Goal: Task Accomplishment & Management: Use online tool/utility

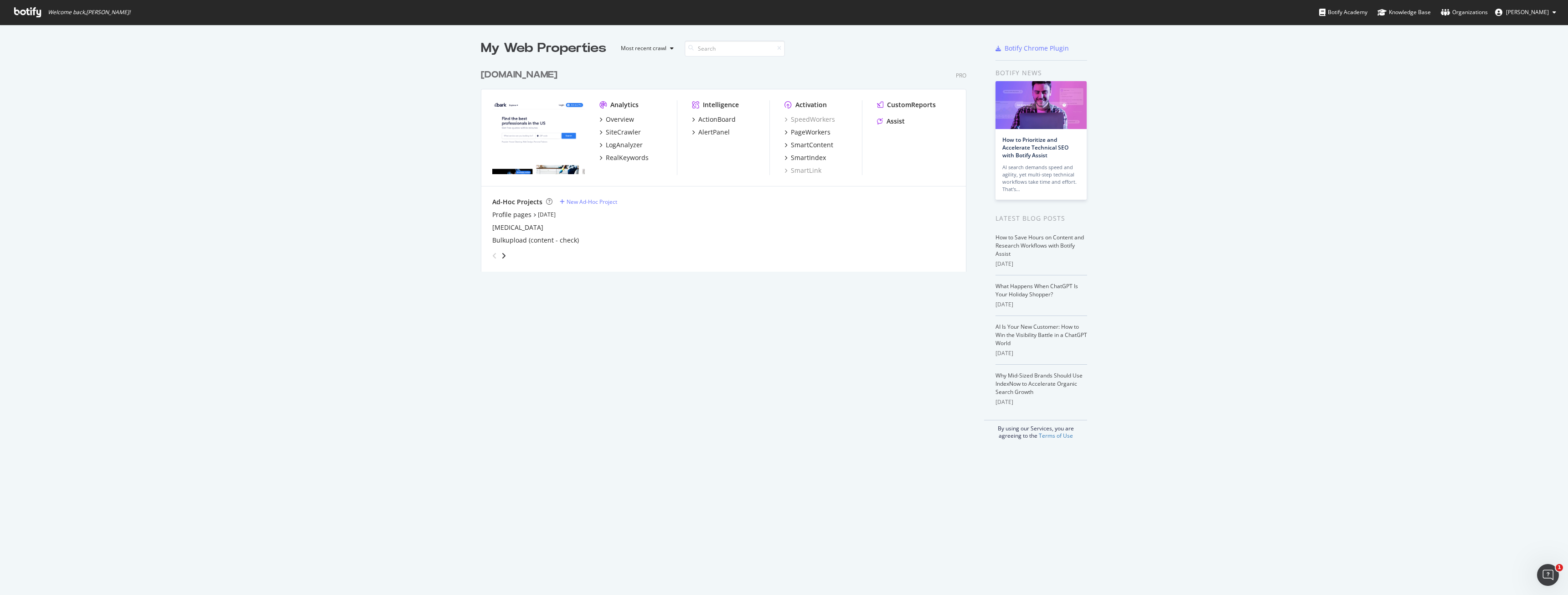
scroll to position [588, 1554]
click at [819, 145] on div "SmartContent" at bounding box center [812, 145] width 43 height 9
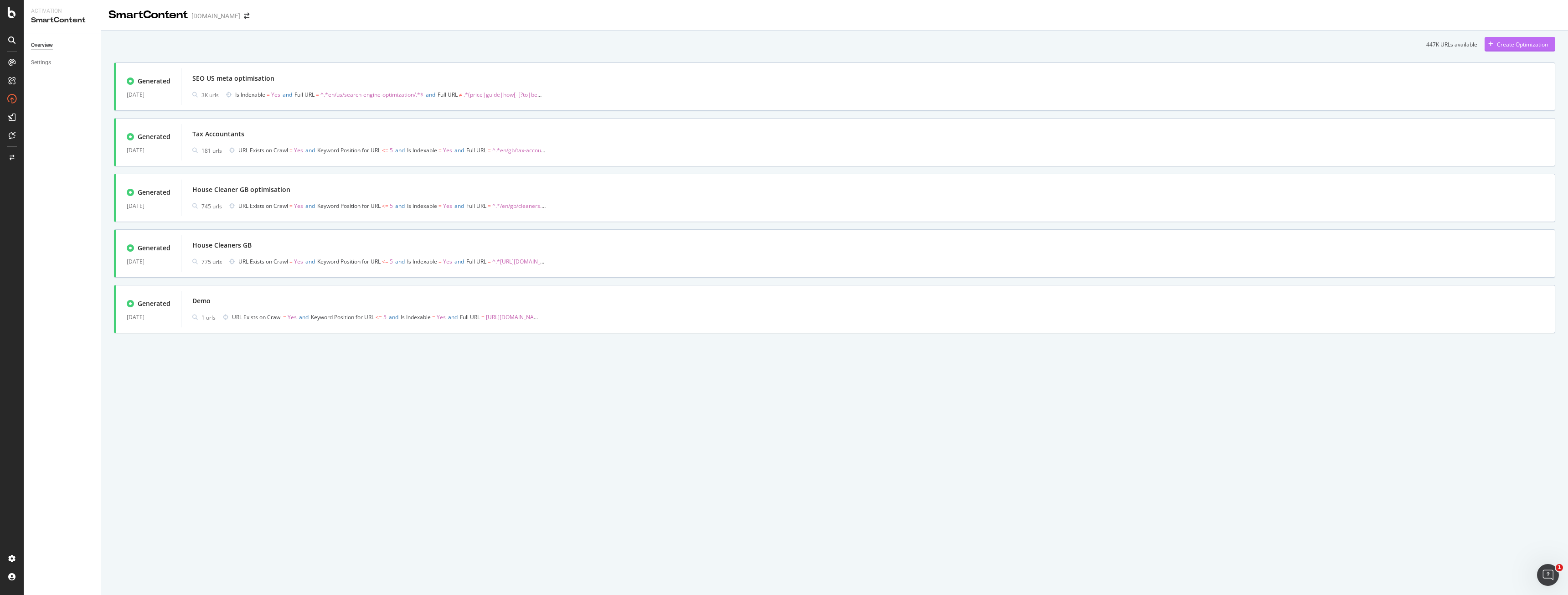
click at [1511, 51] on div "Create Optimization" at bounding box center [1516, 44] width 64 height 14
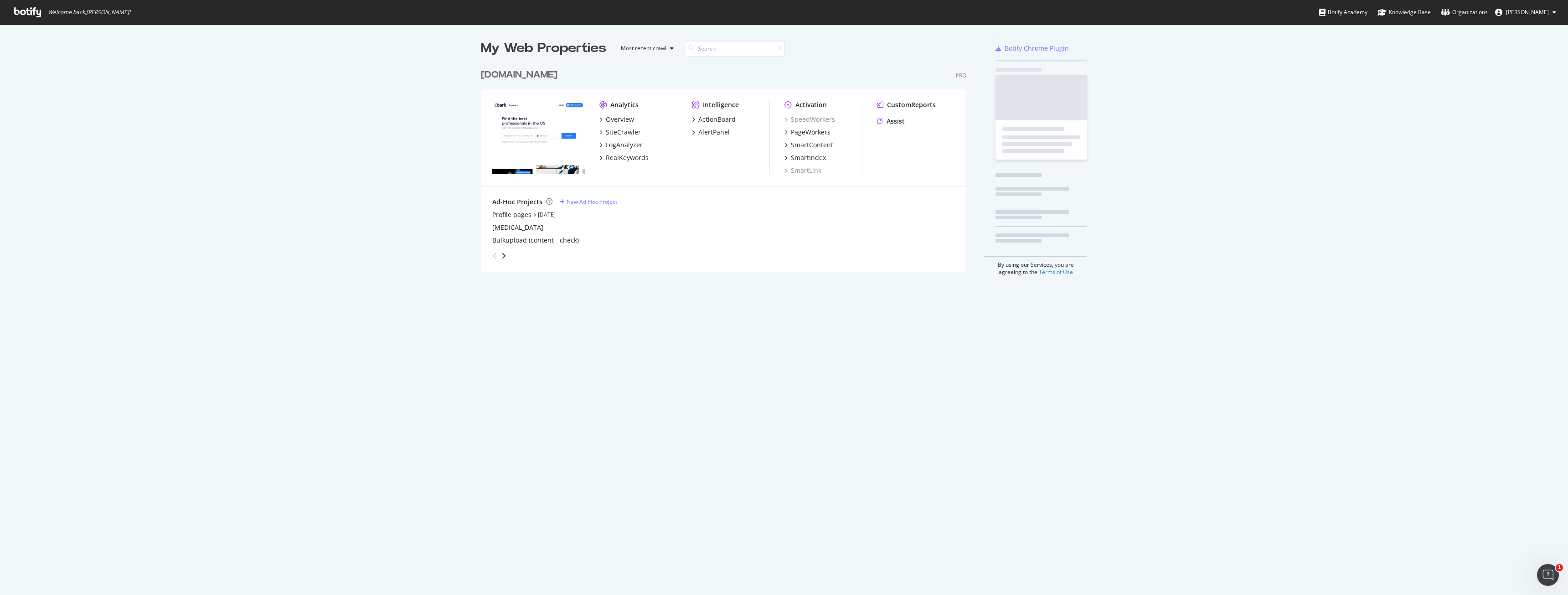
scroll to position [588, 1554]
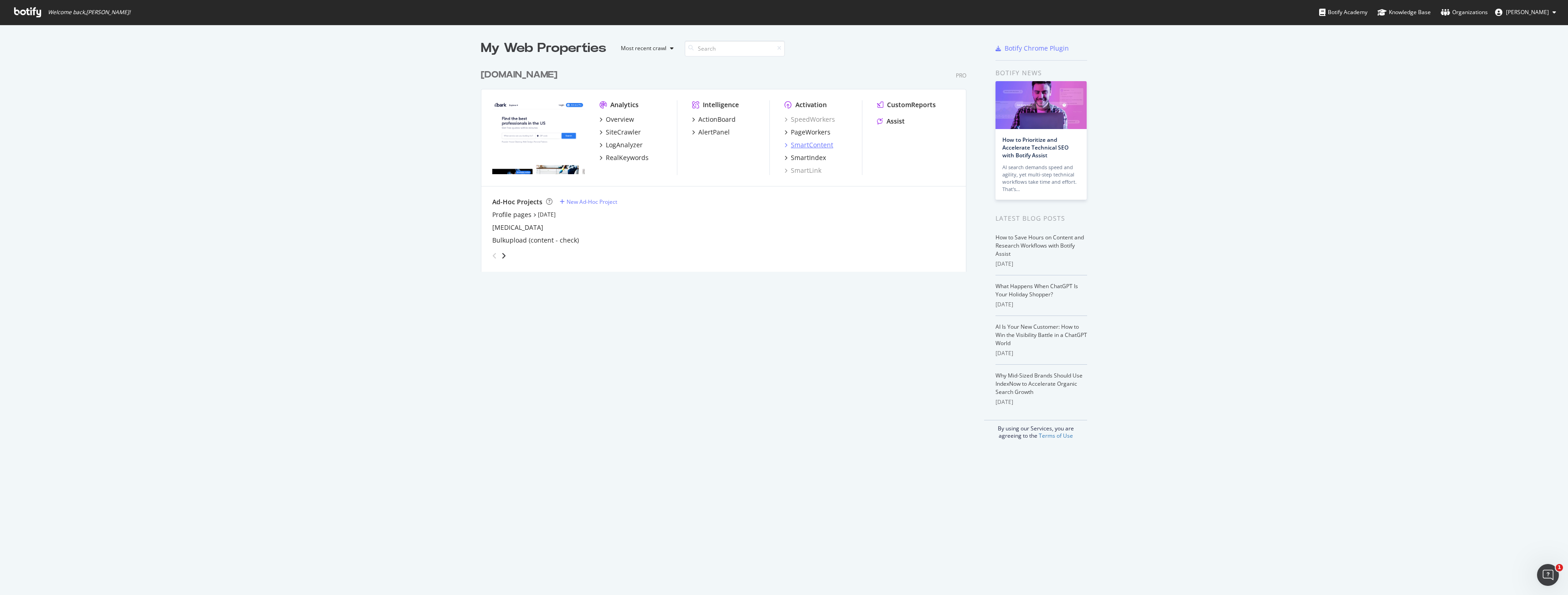
click at [829, 145] on div "SmartContent" at bounding box center [812, 145] width 43 height 9
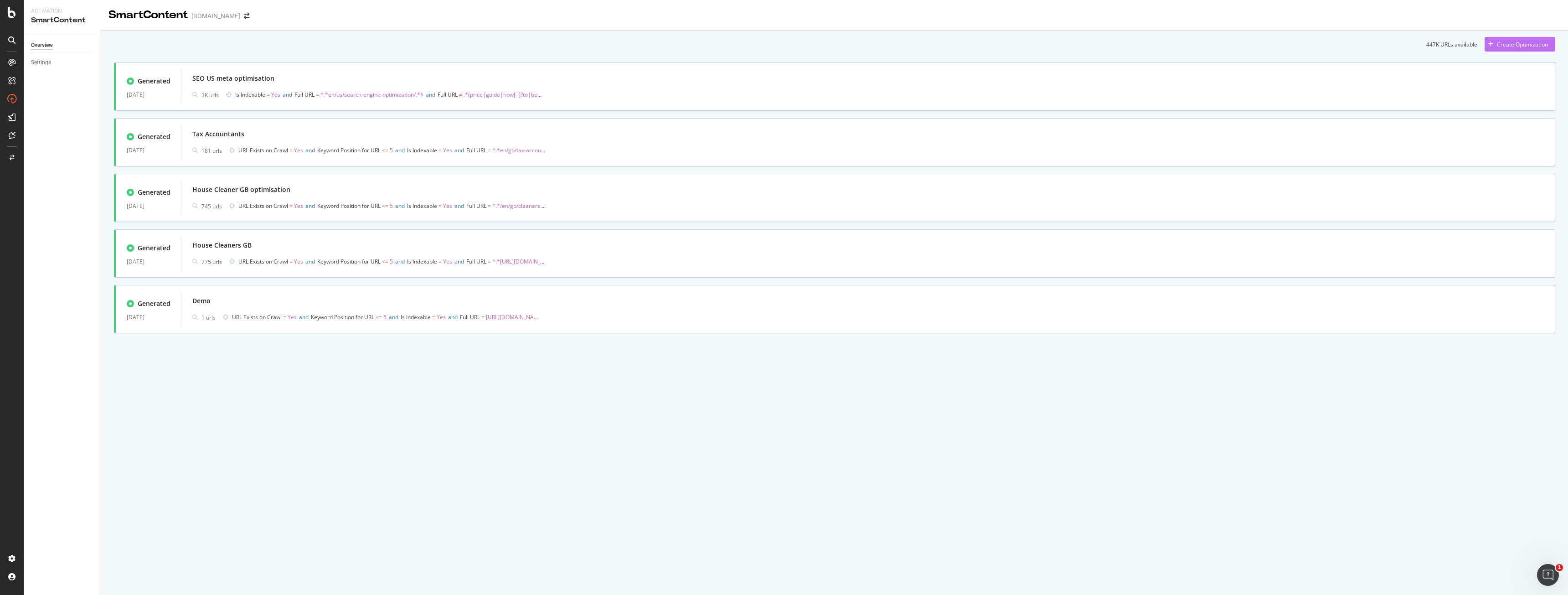
click at [1532, 45] on div "Create Optimization" at bounding box center [1522, 44] width 51 height 8
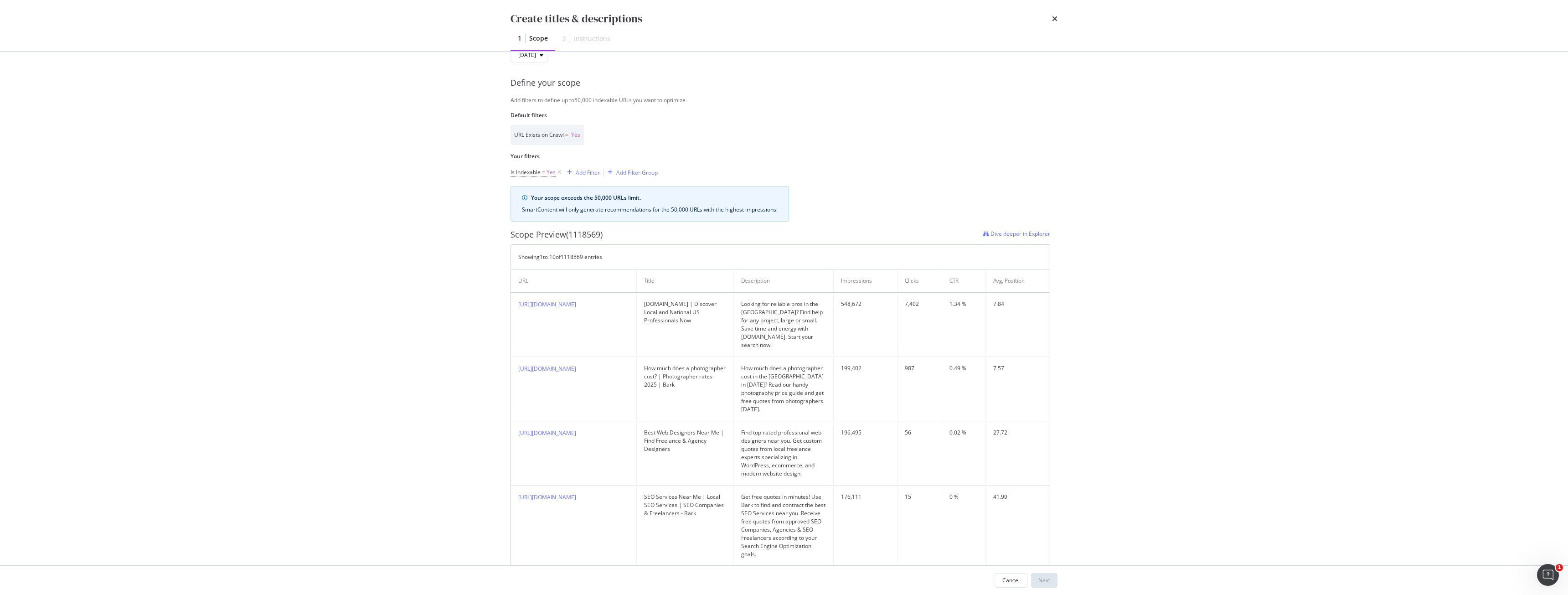
scroll to position [182, 0]
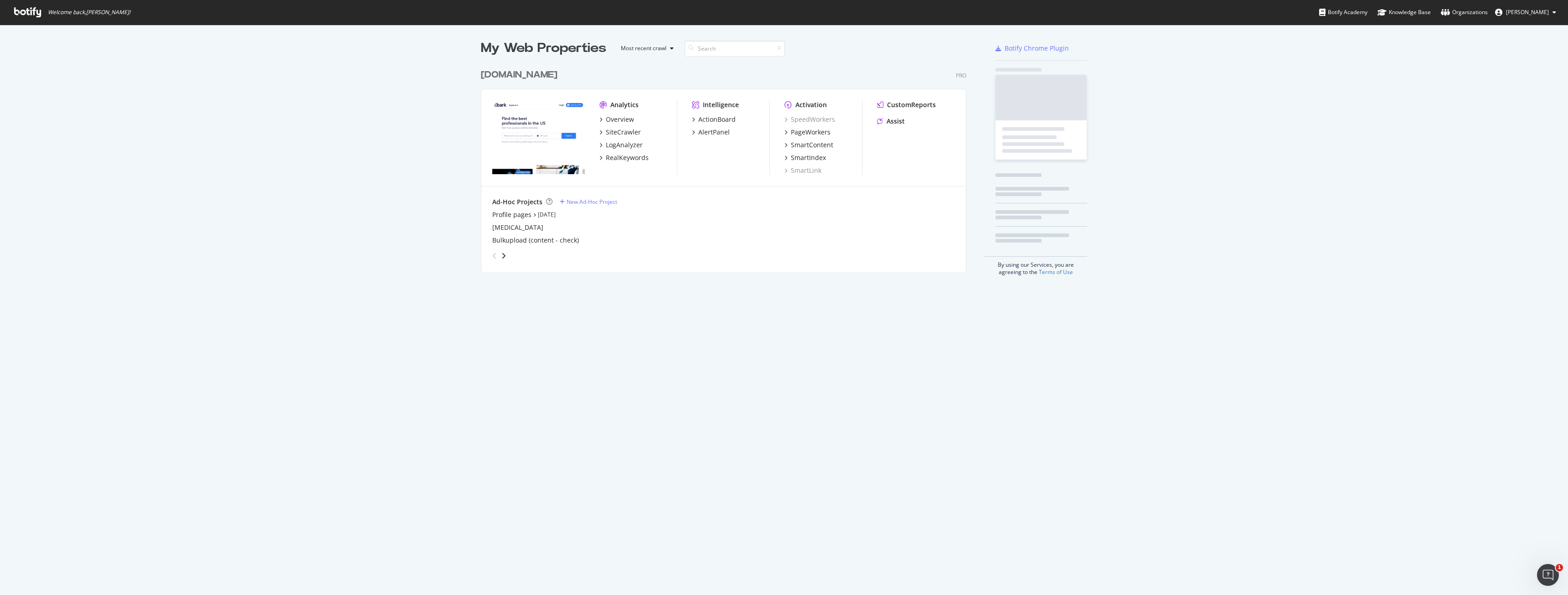
scroll to position [588, 1554]
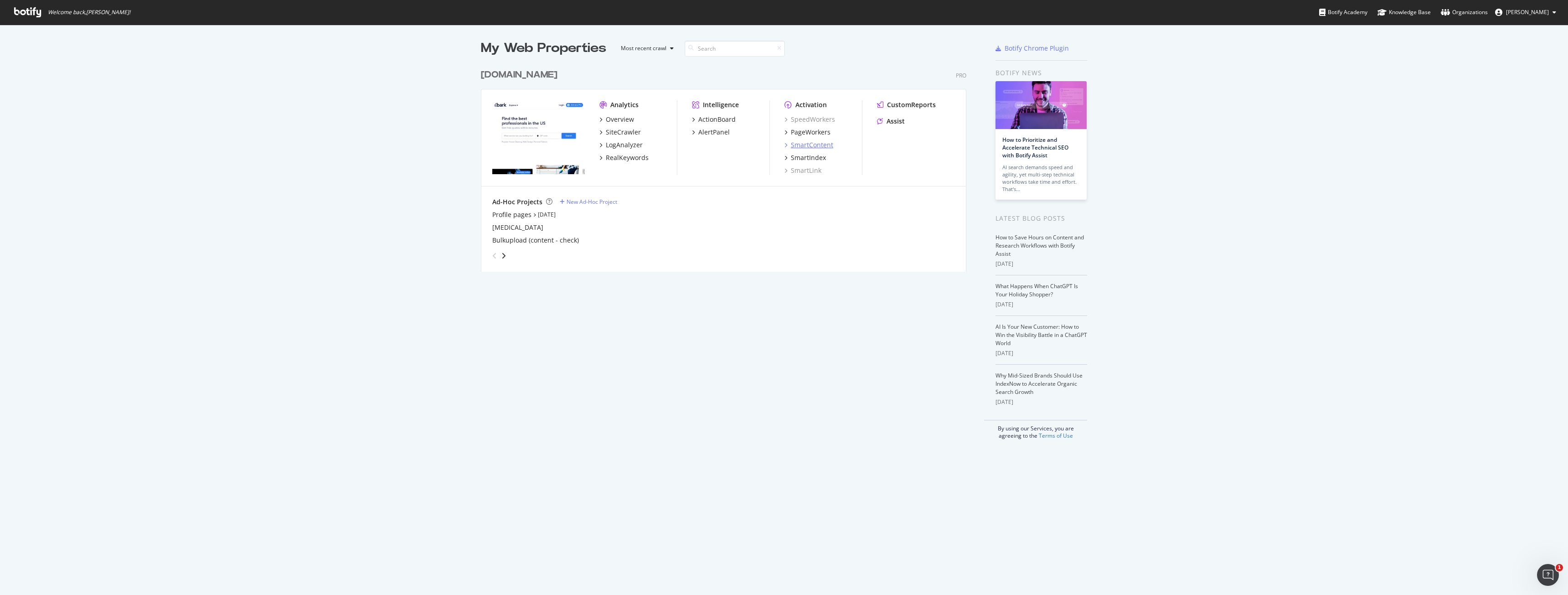
click at [798, 145] on div "SmartContent" at bounding box center [812, 145] width 43 height 9
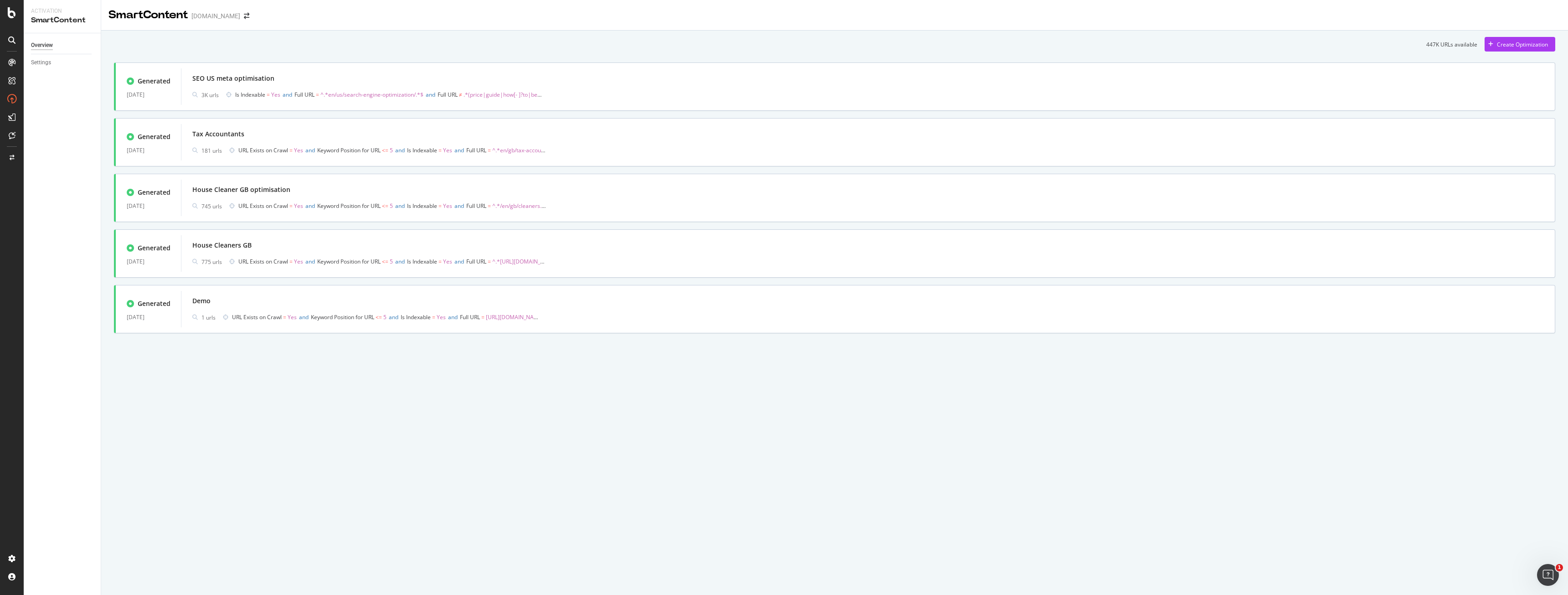
click at [1509, 60] on div "447K URLs available Create Optimization Generated [DATE] SEO US meta optimisati…" at bounding box center [835, 185] width 1441 height 296
click at [1513, 48] on div "Create Optimization" at bounding box center [1516, 44] width 64 height 14
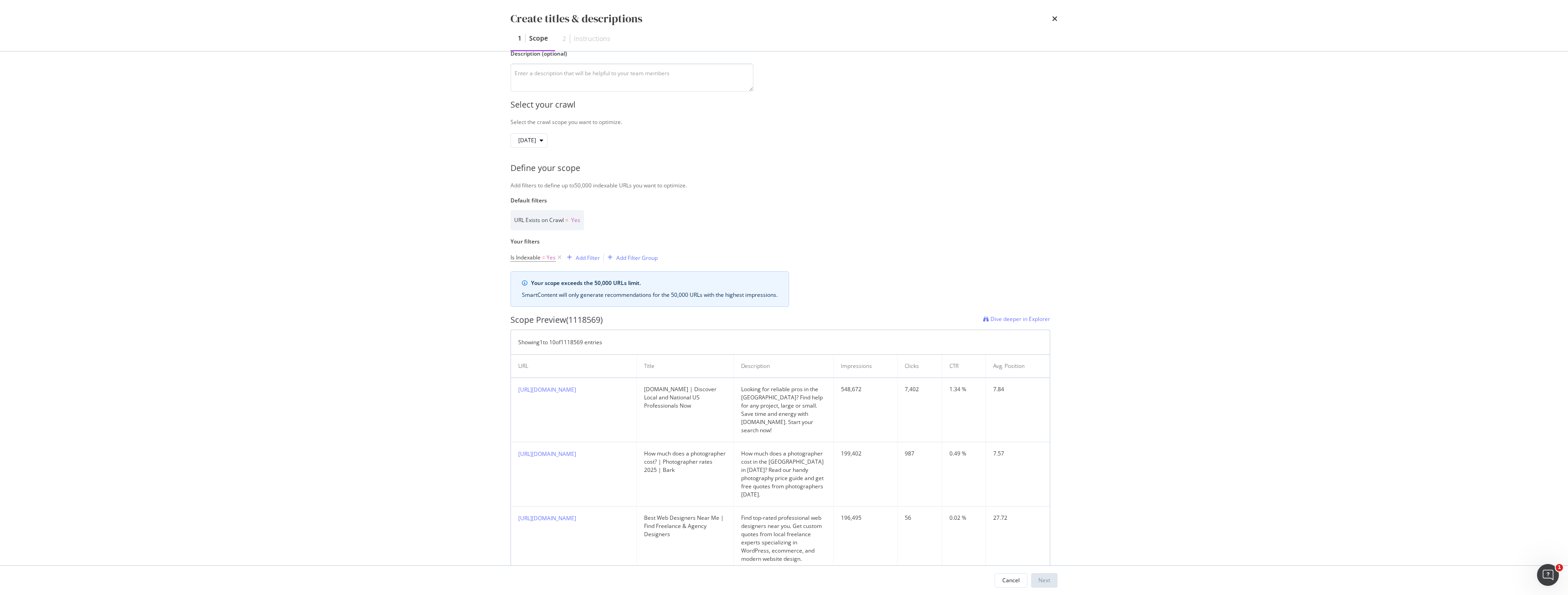
scroll to position [71, 0]
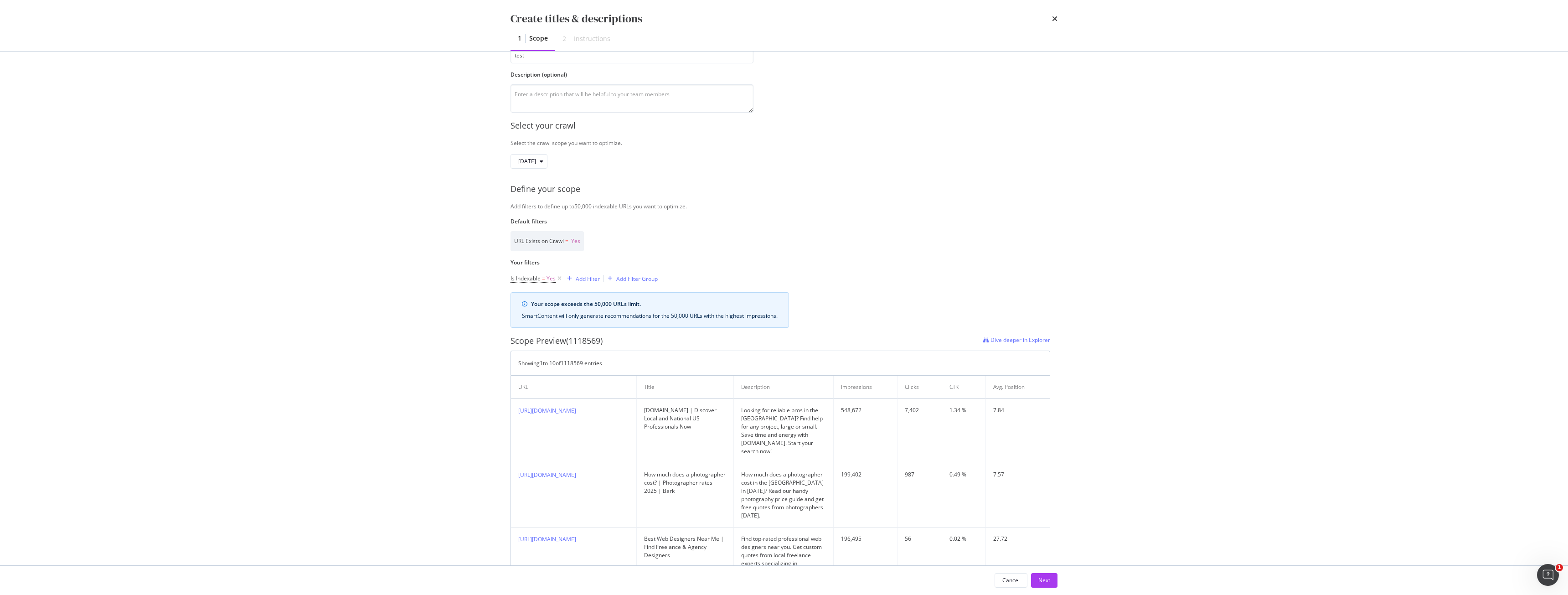
type input "test"
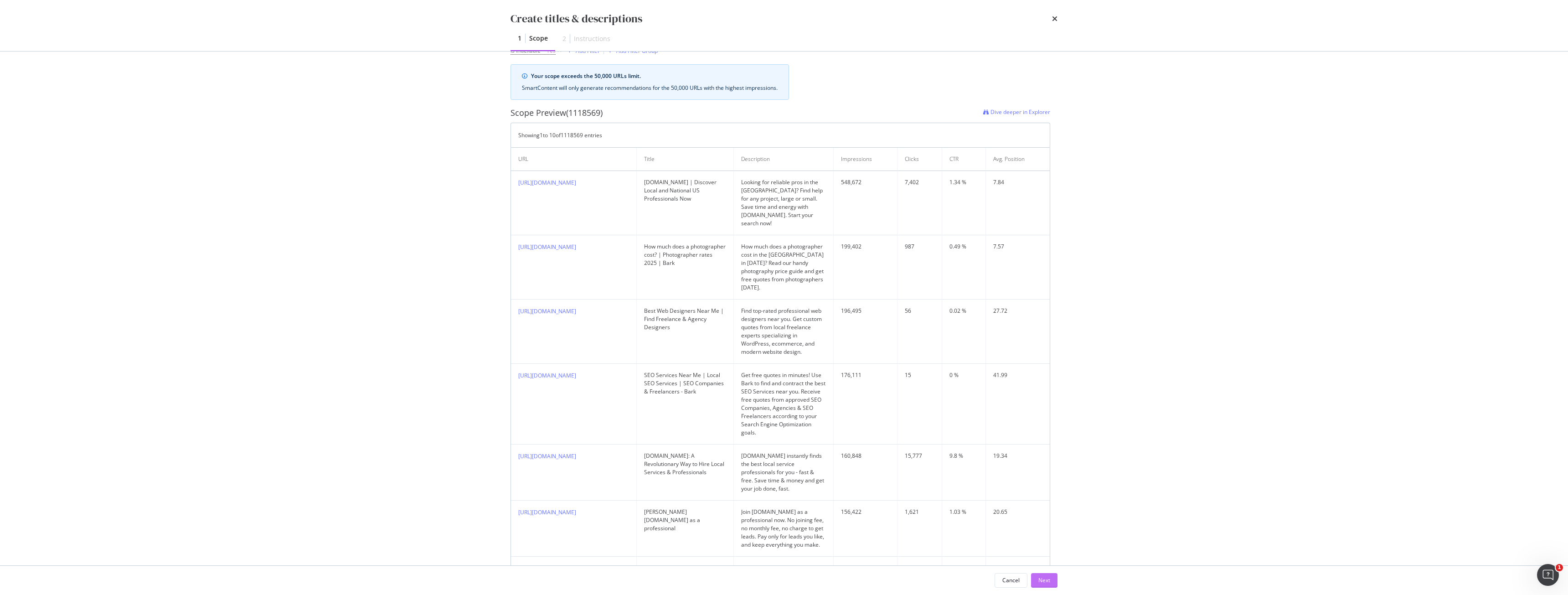
type textarea "test"
click at [1041, 577] on div "Next" at bounding box center [1044, 579] width 12 height 8
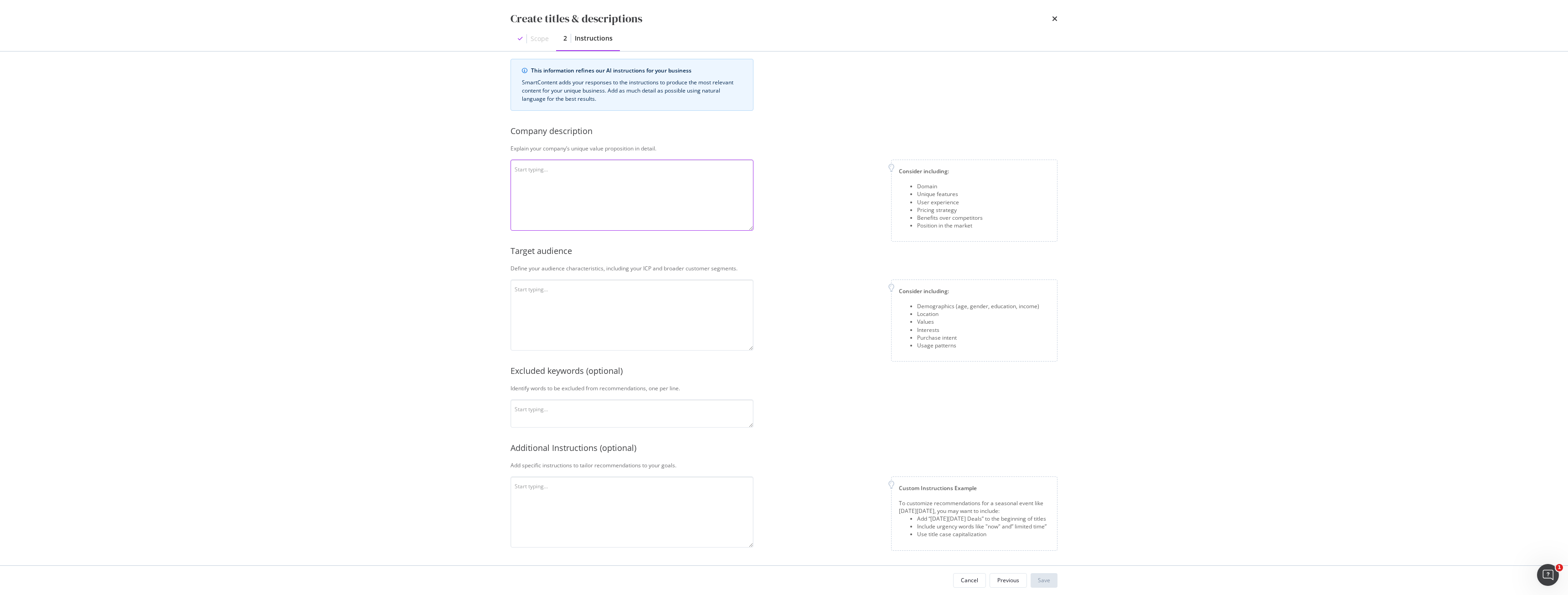
click at [604, 214] on textarea "modal" at bounding box center [632, 195] width 243 height 71
type textarea "a"
click at [575, 301] on textarea "modal" at bounding box center [632, 315] width 243 height 71
type textarea "a"
click at [551, 417] on textarea "modal" at bounding box center [632, 413] width 243 height 28
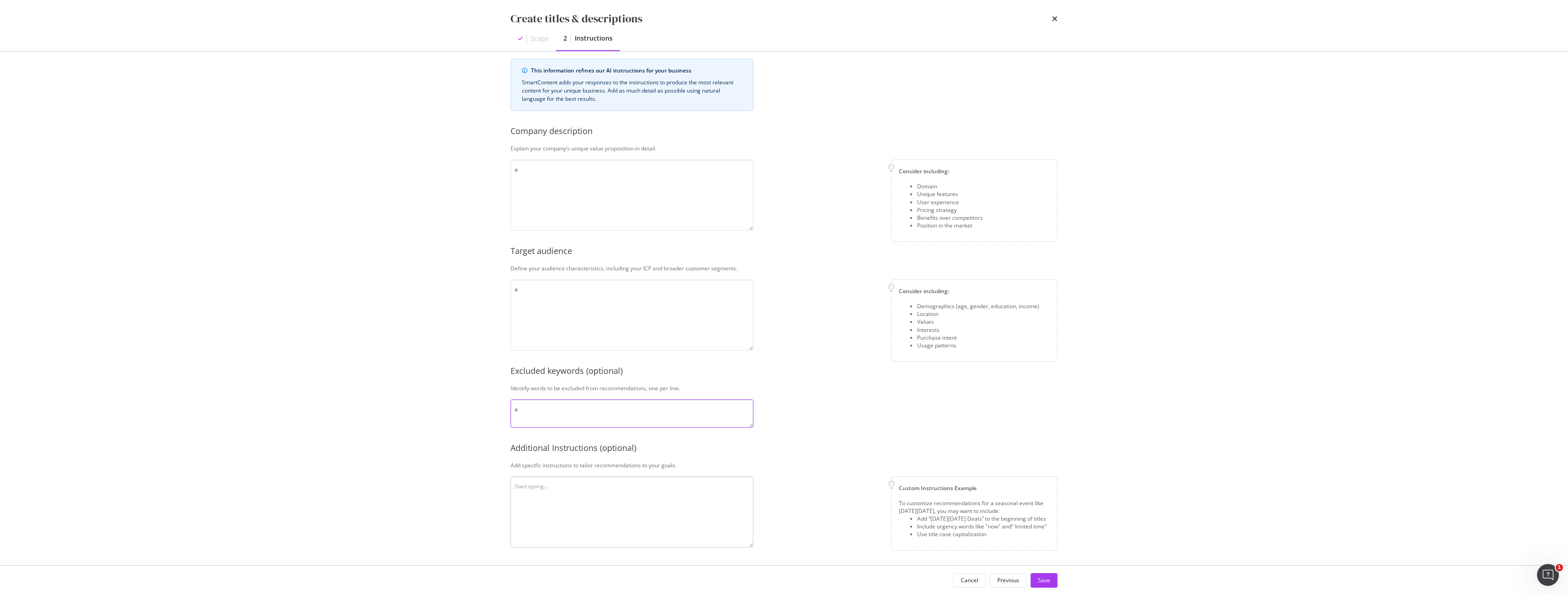
type textarea "a"
click at [541, 498] on textarea "modal" at bounding box center [632, 512] width 243 height 71
type textarea "a"
click at [1032, 579] on button "Save" at bounding box center [1044, 580] width 27 height 15
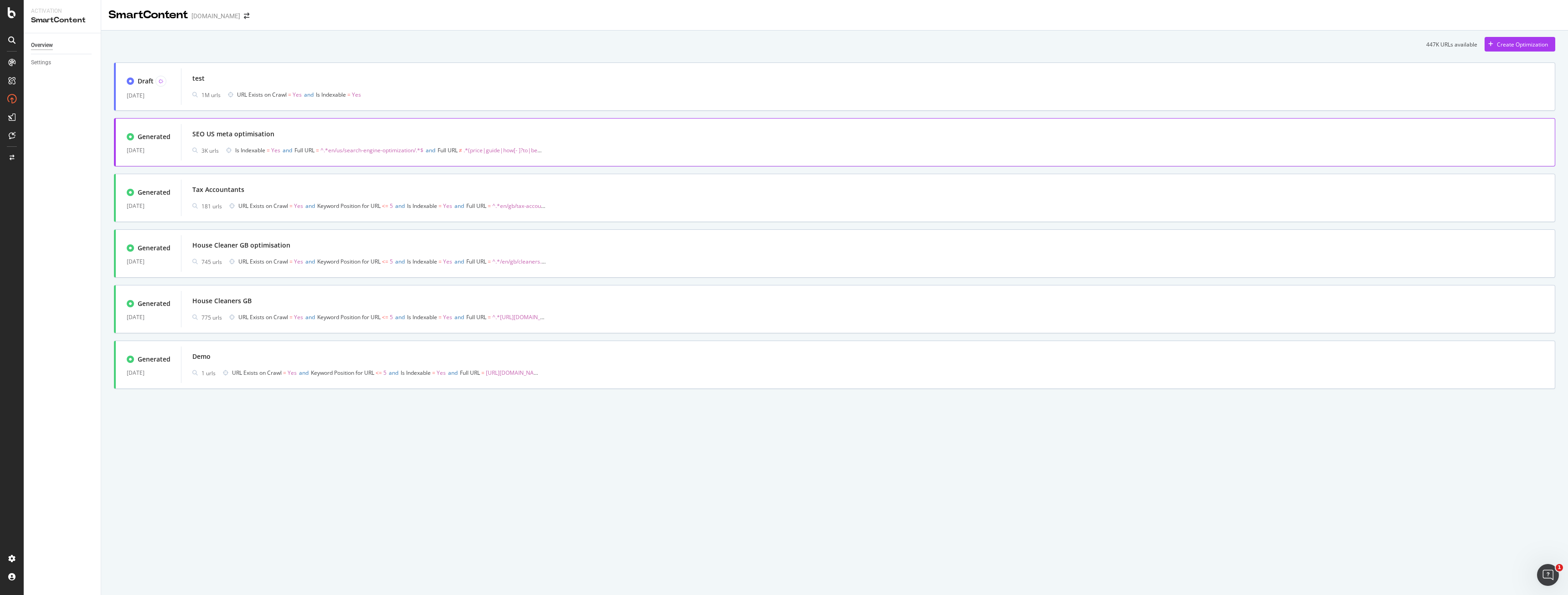
click at [253, 139] on div "SEO US meta optimisation" at bounding box center [233, 134] width 82 height 9
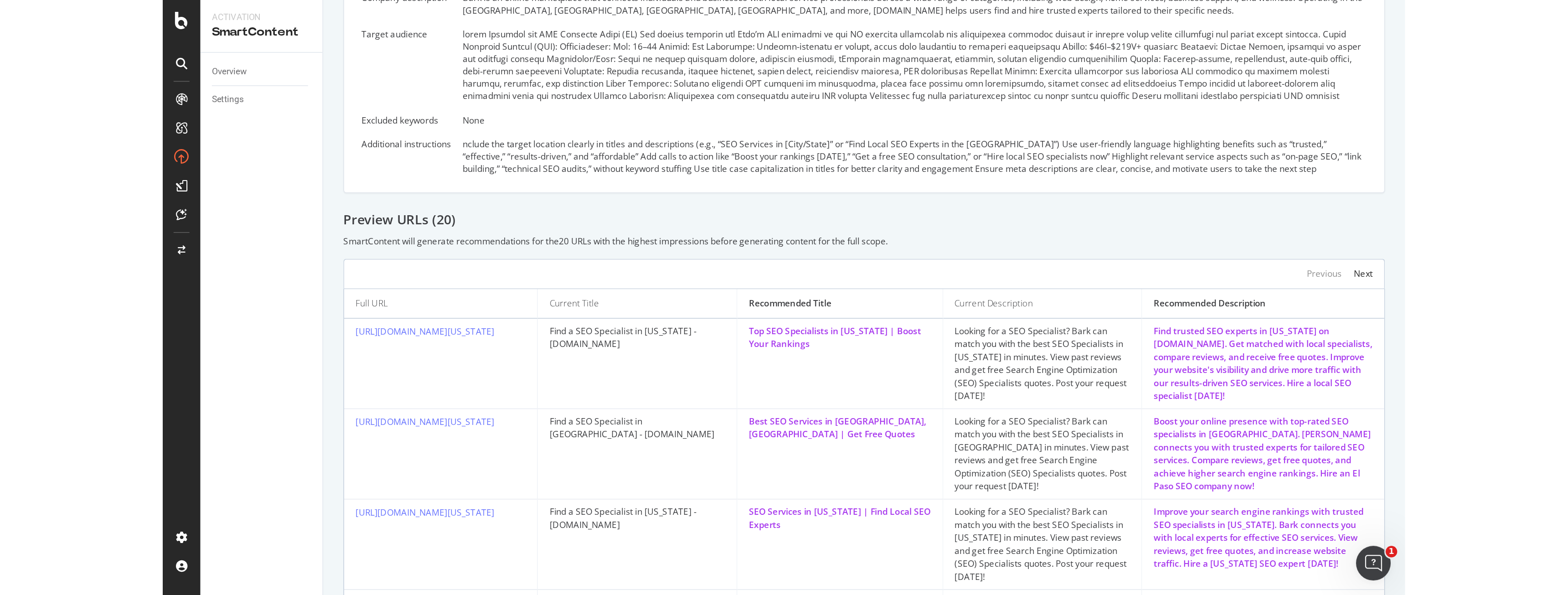
scroll to position [365, 0]
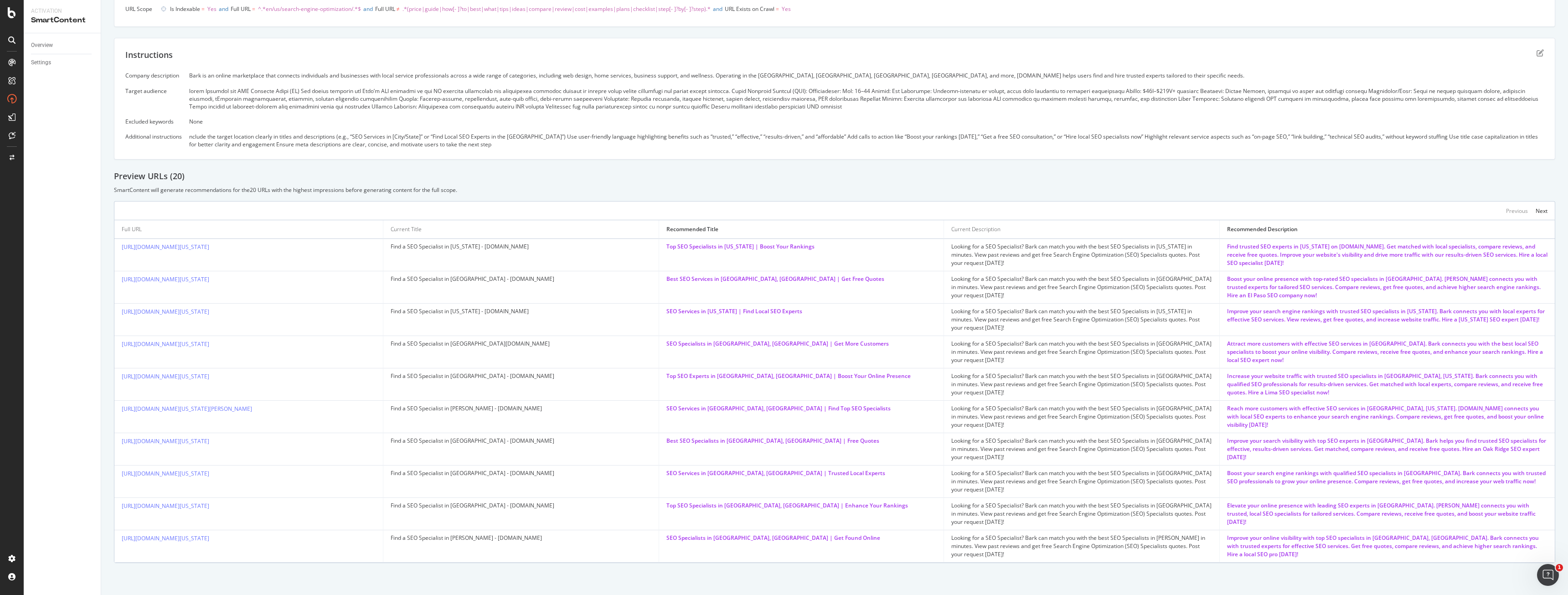
scroll to position [220, 0]
